Goal: Task Accomplishment & Management: Use online tool/utility

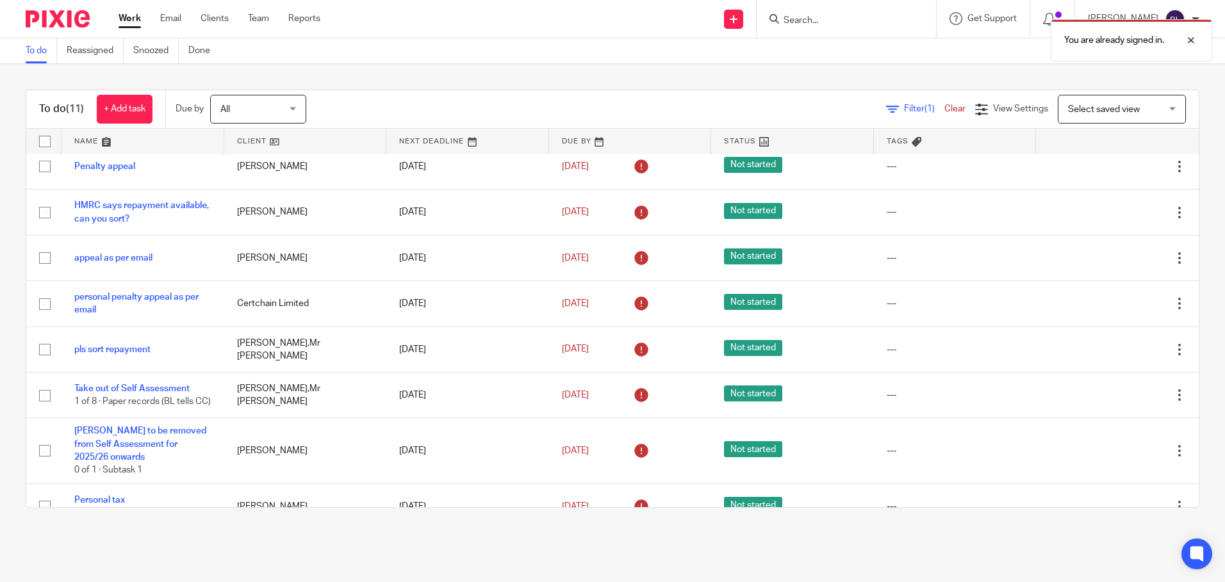
scroll to position [177, 0]
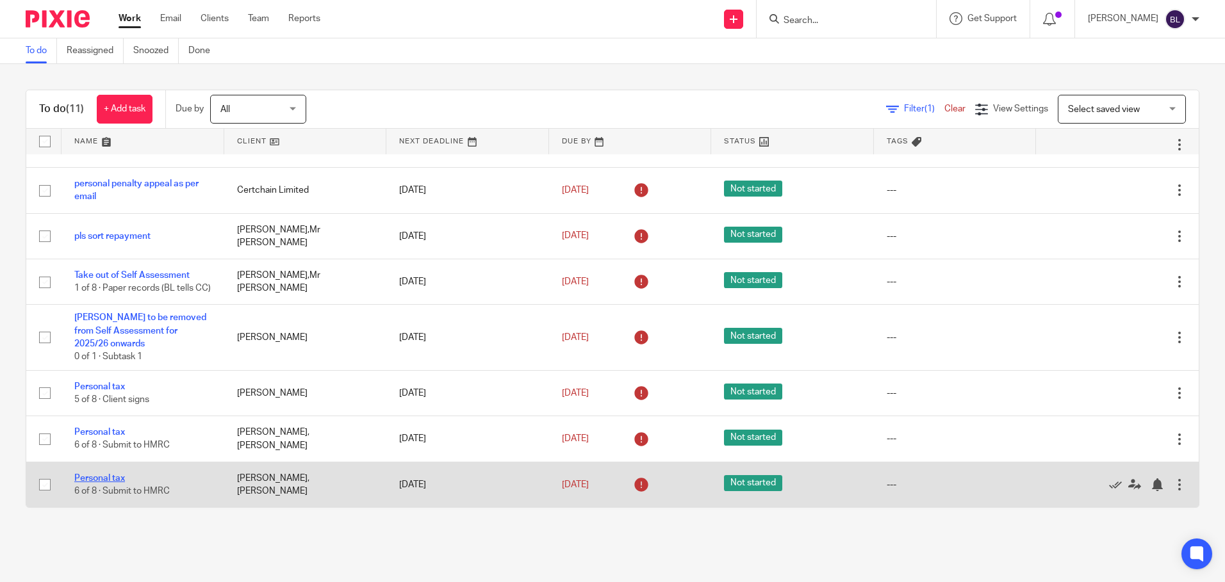
click at [93, 477] on link "Personal tax" at bounding box center [99, 478] width 51 height 9
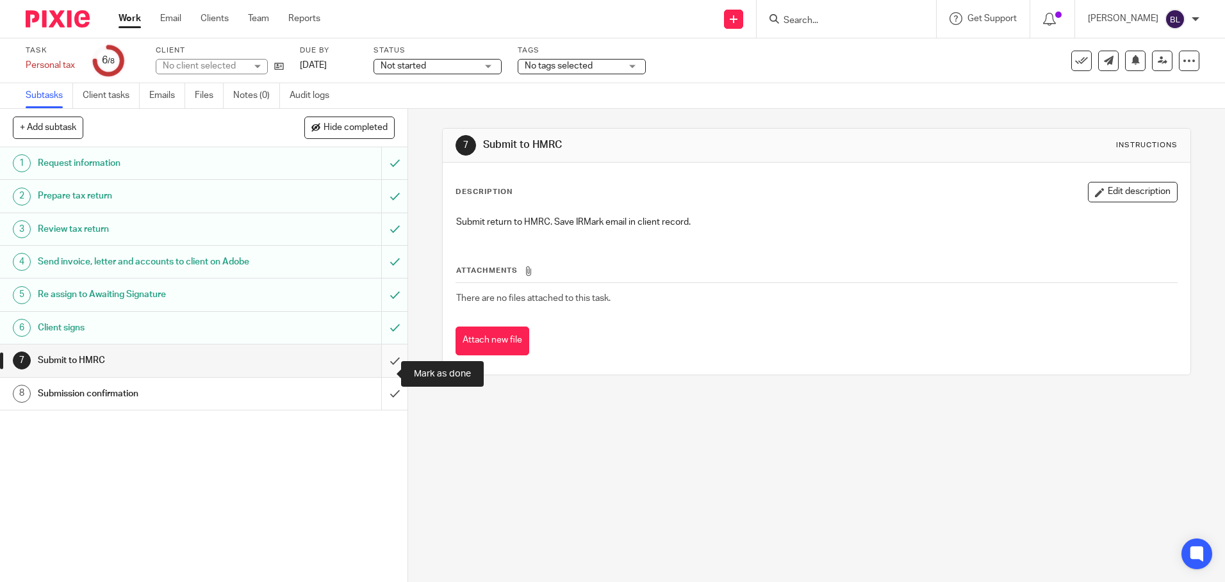
click at [378, 373] on input "submit" at bounding box center [203, 361] width 407 height 32
click at [377, 404] on input "submit" at bounding box center [203, 394] width 407 height 32
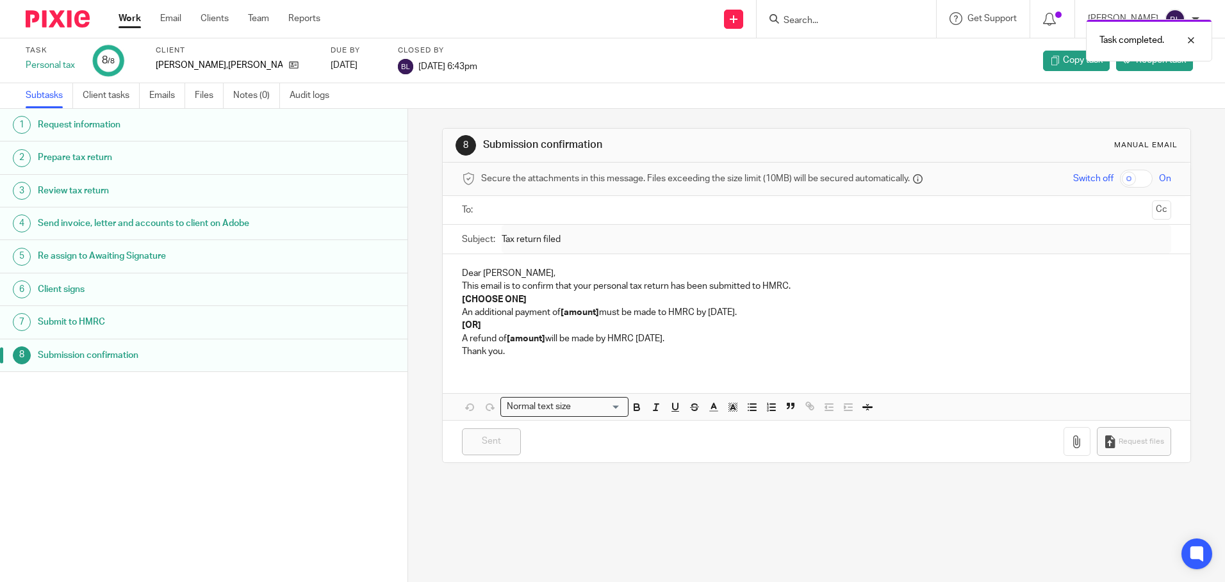
click at [127, 16] on link "Work" at bounding box center [130, 18] width 22 height 13
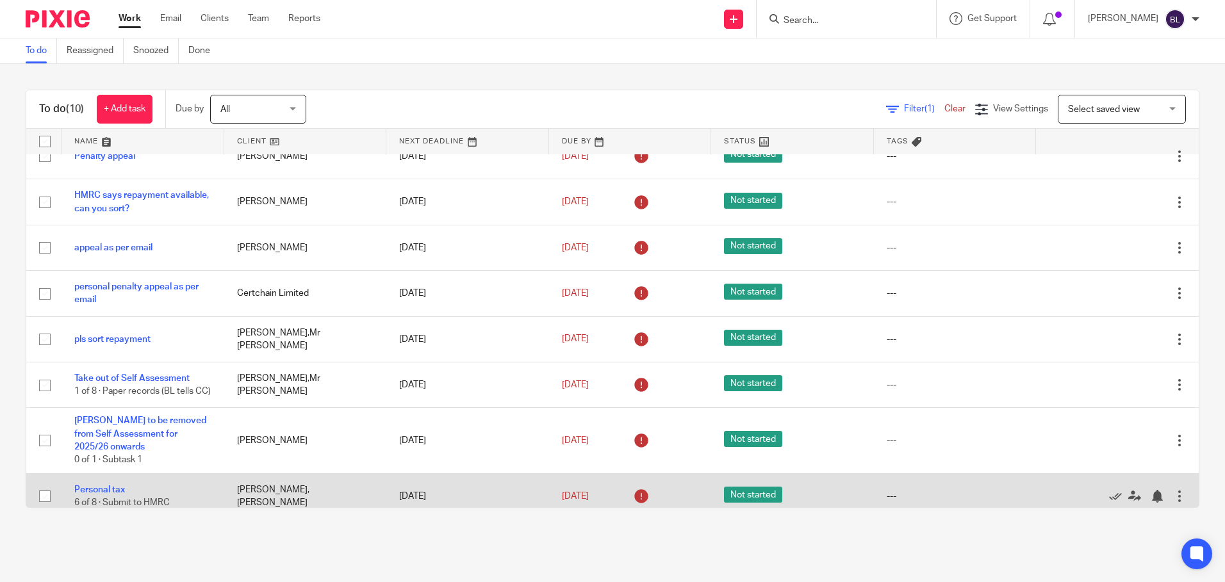
scroll to position [131, 0]
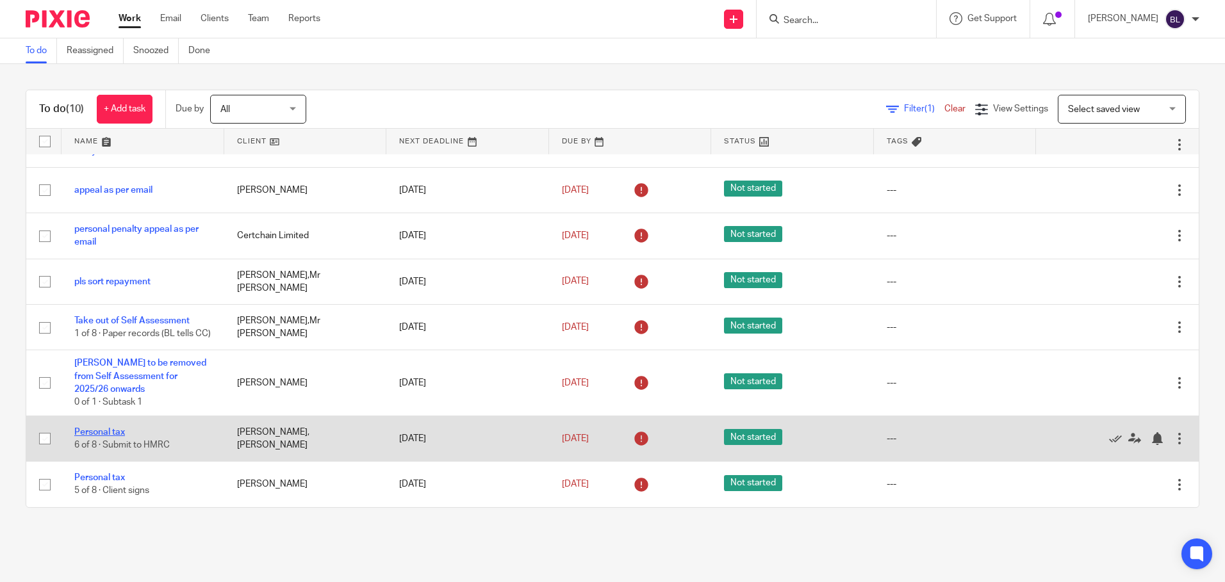
click at [101, 433] on link "Personal tax" at bounding box center [99, 432] width 51 height 9
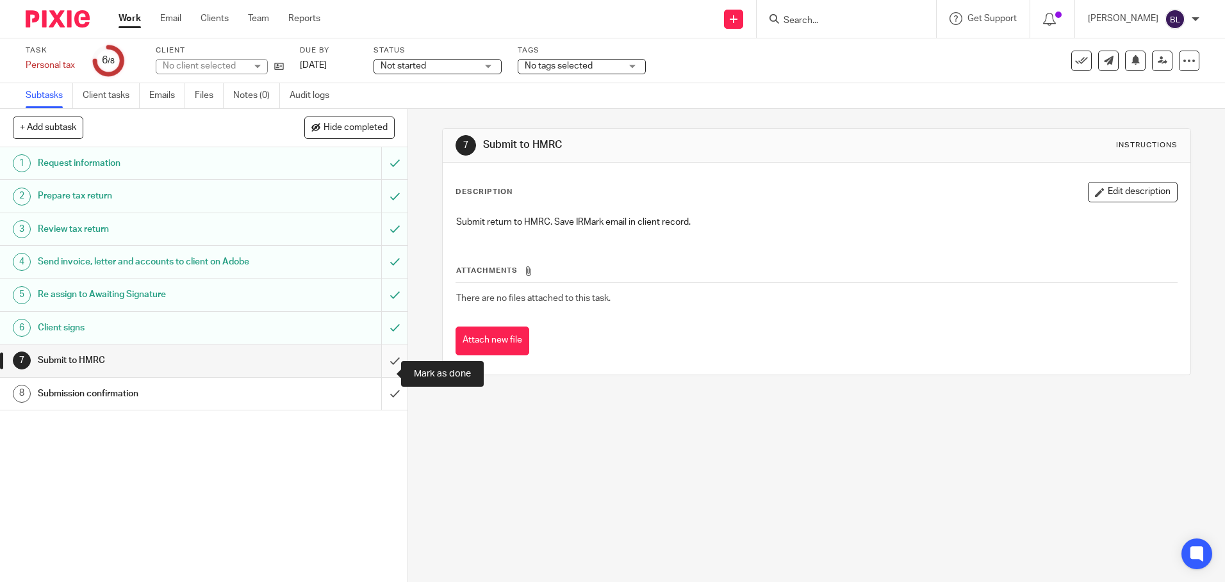
click at [391, 372] on input "submit" at bounding box center [203, 361] width 407 height 32
click at [378, 407] on input "submit" at bounding box center [203, 394] width 407 height 32
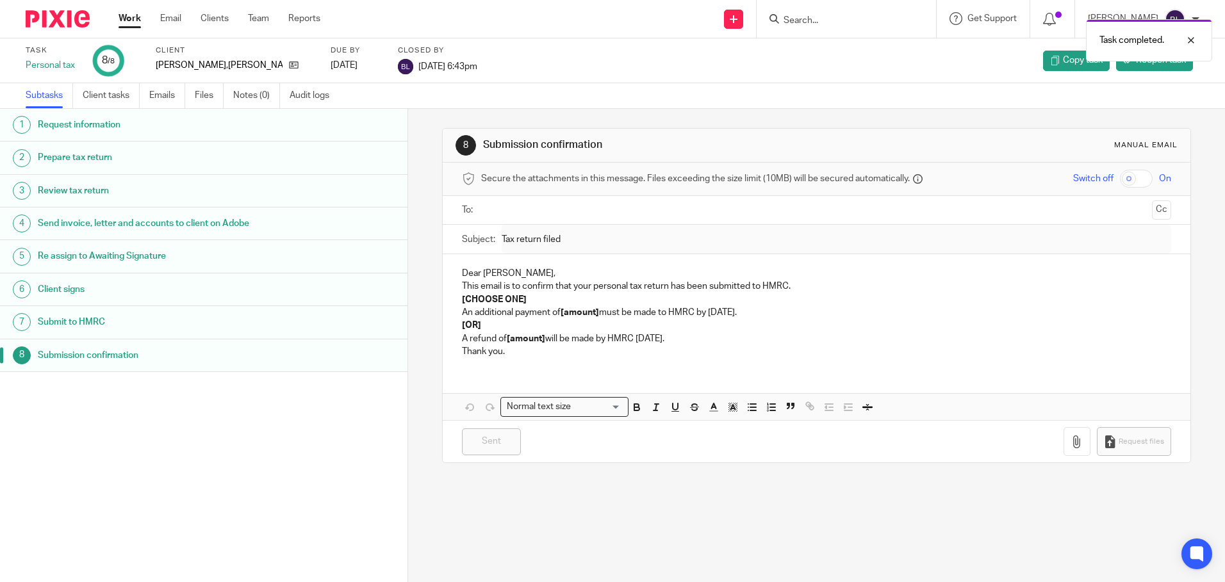
click at [135, 18] on link "Work" at bounding box center [130, 18] width 22 height 13
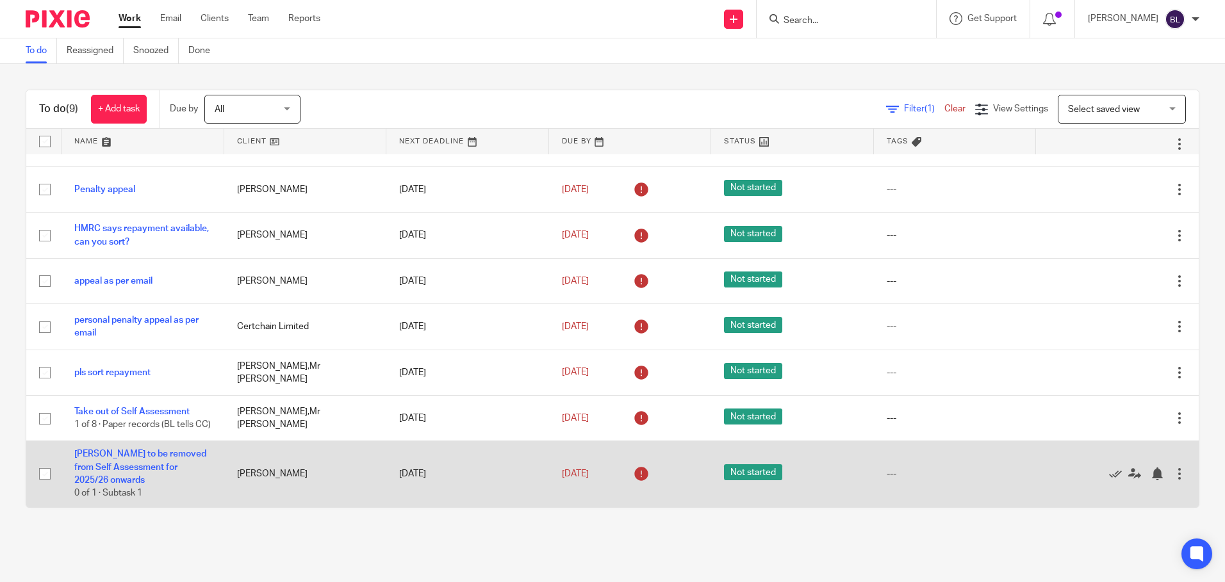
scroll to position [85, 0]
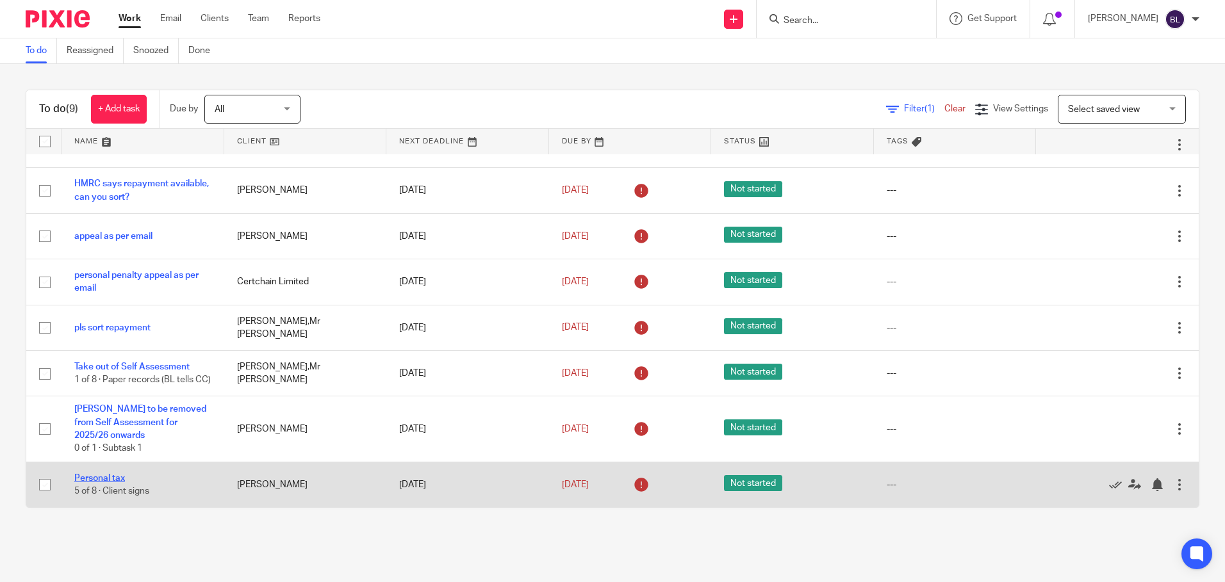
click at [104, 474] on link "Personal tax" at bounding box center [99, 478] width 51 height 9
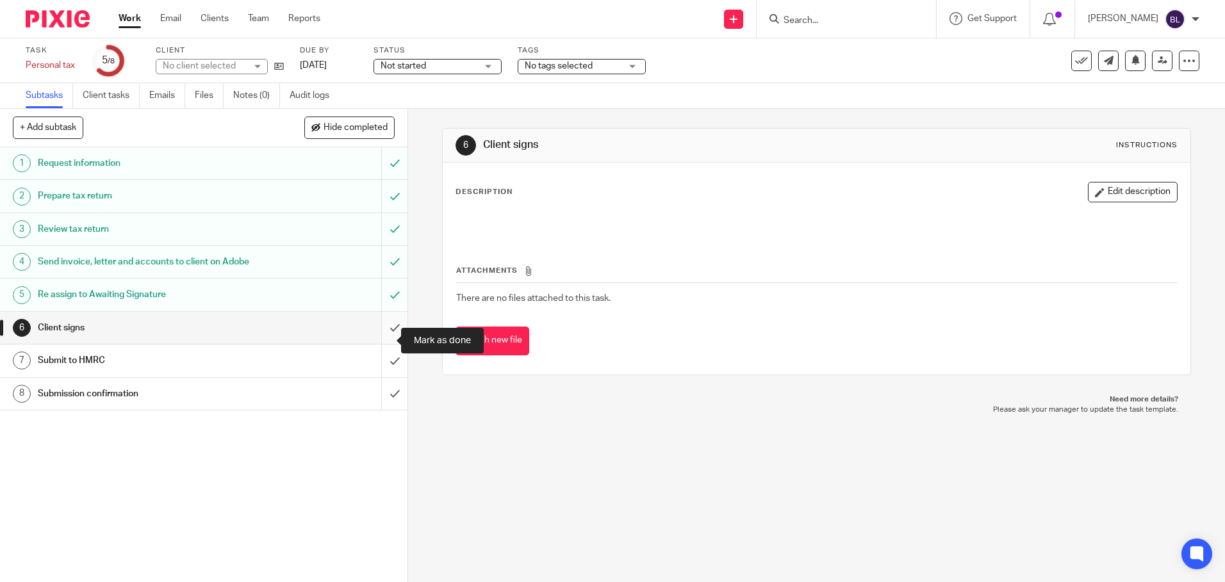
click at [376, 333] on input "submit" at bounding box center [203, 328] width 407 height 32
click at [377, 374] on input "submit" at bounding box center [203, 361] width 407 height 32
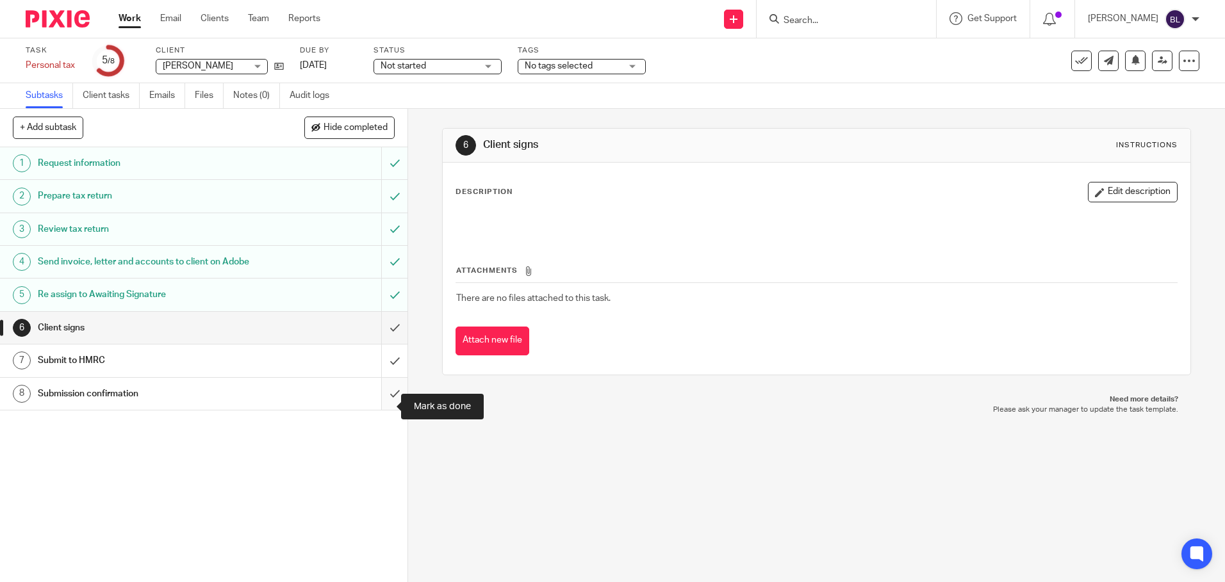
click at [383, 406] on input "submit" at bounding box center [203, 394] width 407 height 32
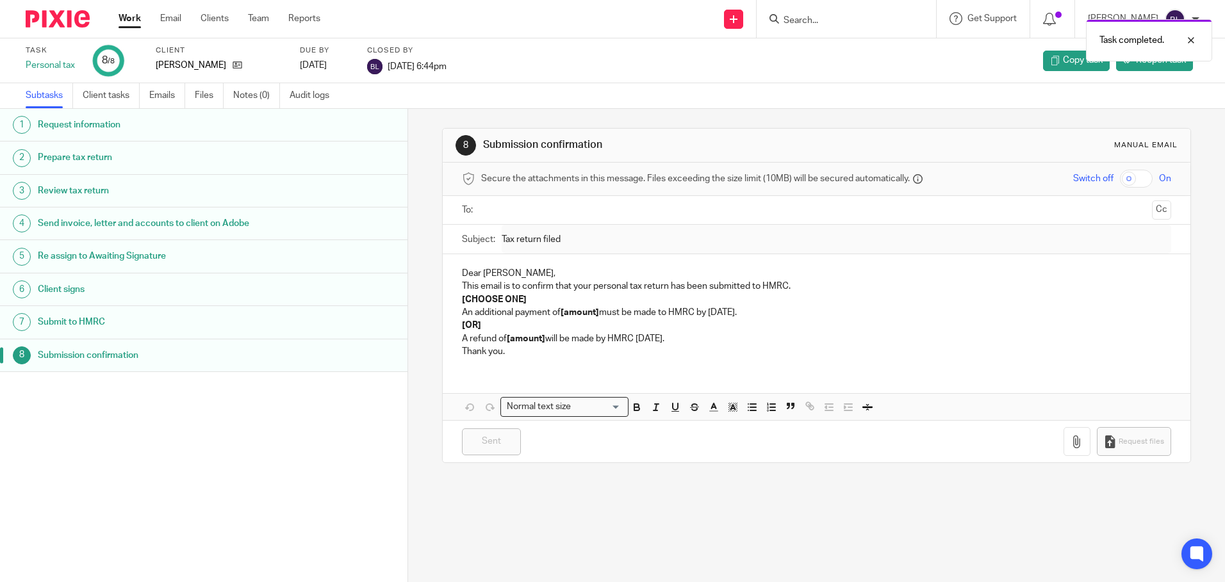
click at [132, 15] on link "Work" at bounding box center [130, 18] width 22 height 13
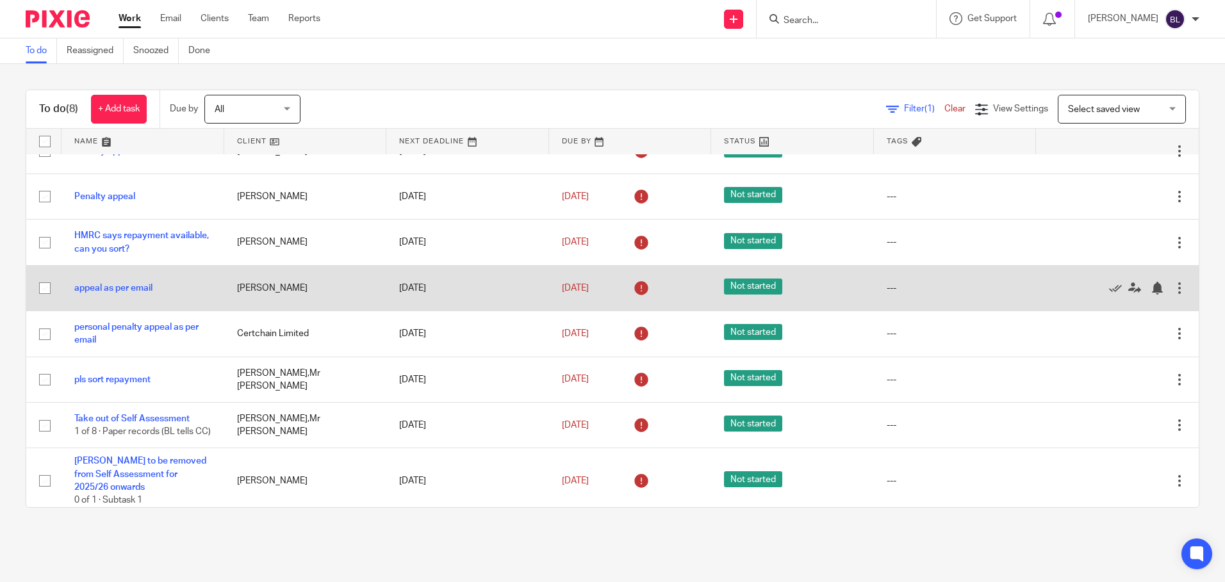
scroll to position [40, 0]
